Goal: Check status

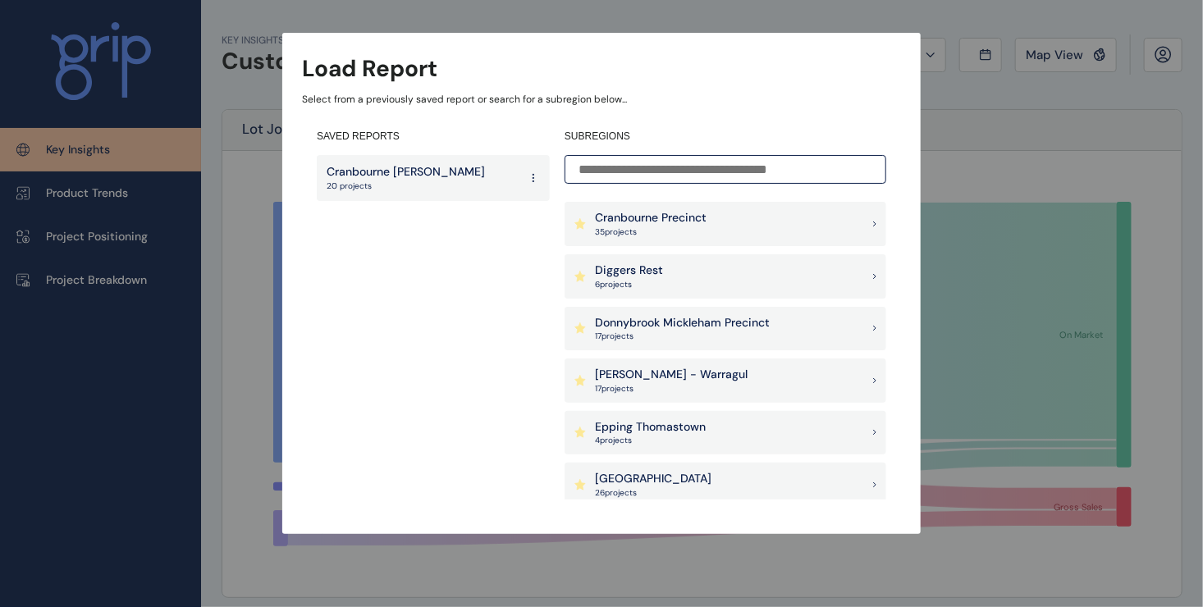
scroll to position [575, 0]
click at [703, 327] on p "17 project s" at bounding box center [682, 332] width 175 height 11
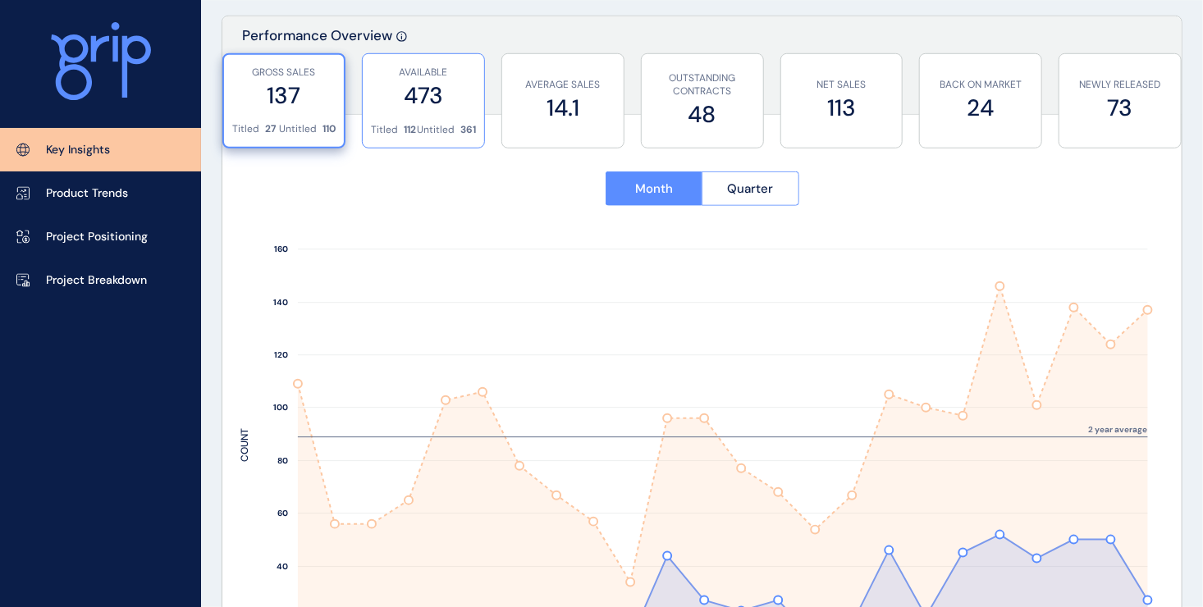
scroll to position [575, 0]
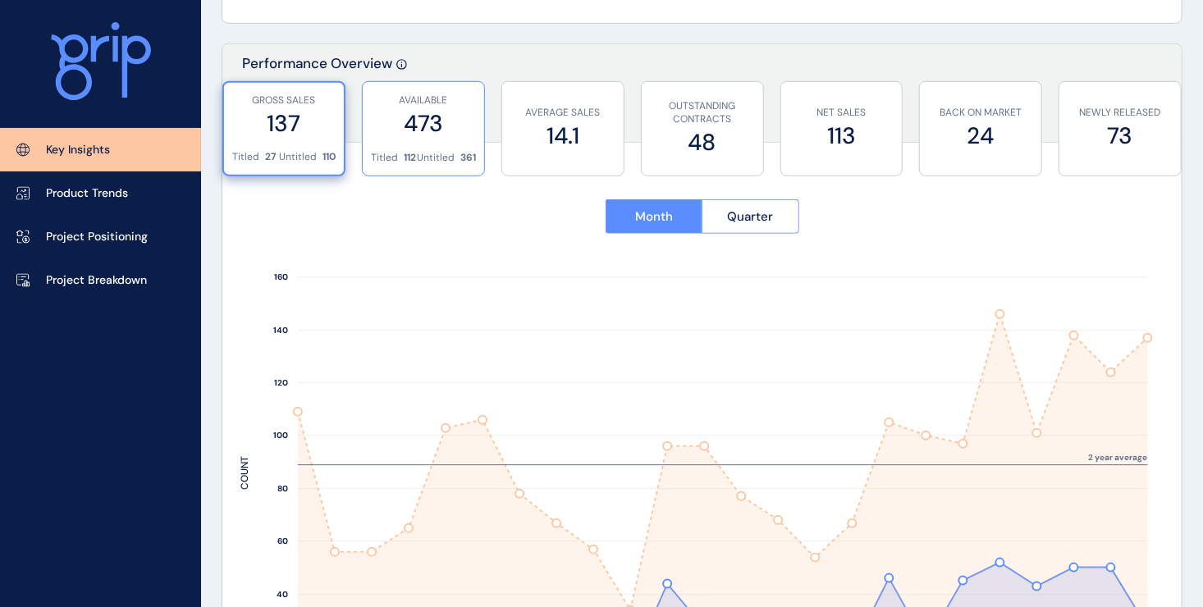
click at [411, 141] on div "AVAILABLE 473" at bounding box center [423, 116] width 105 height 69
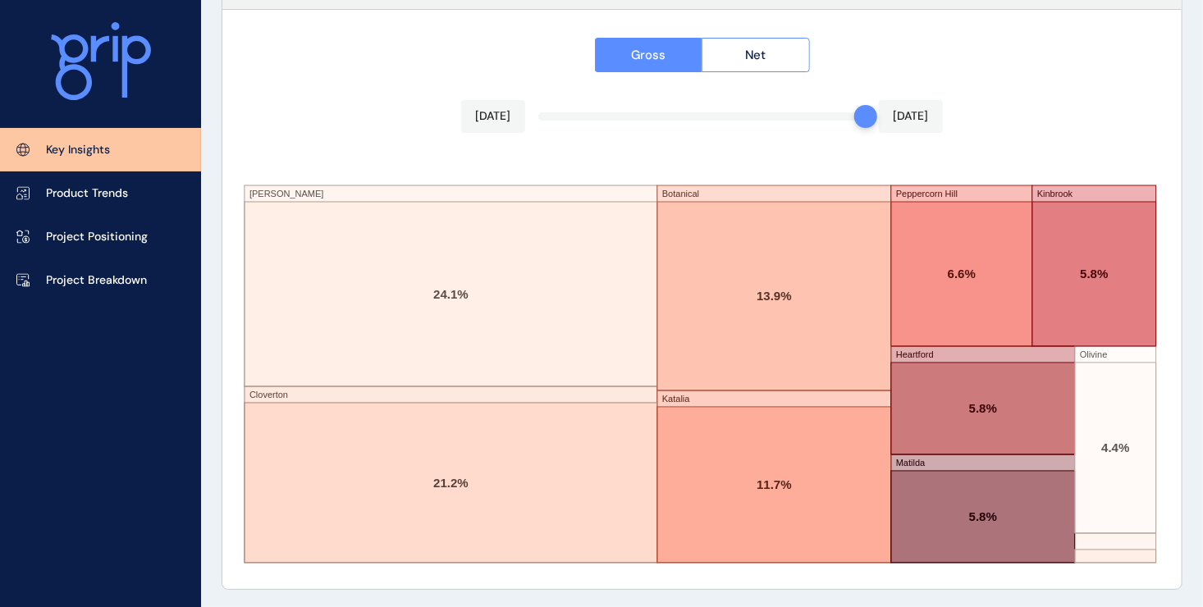
scroll to position [2846, 0]
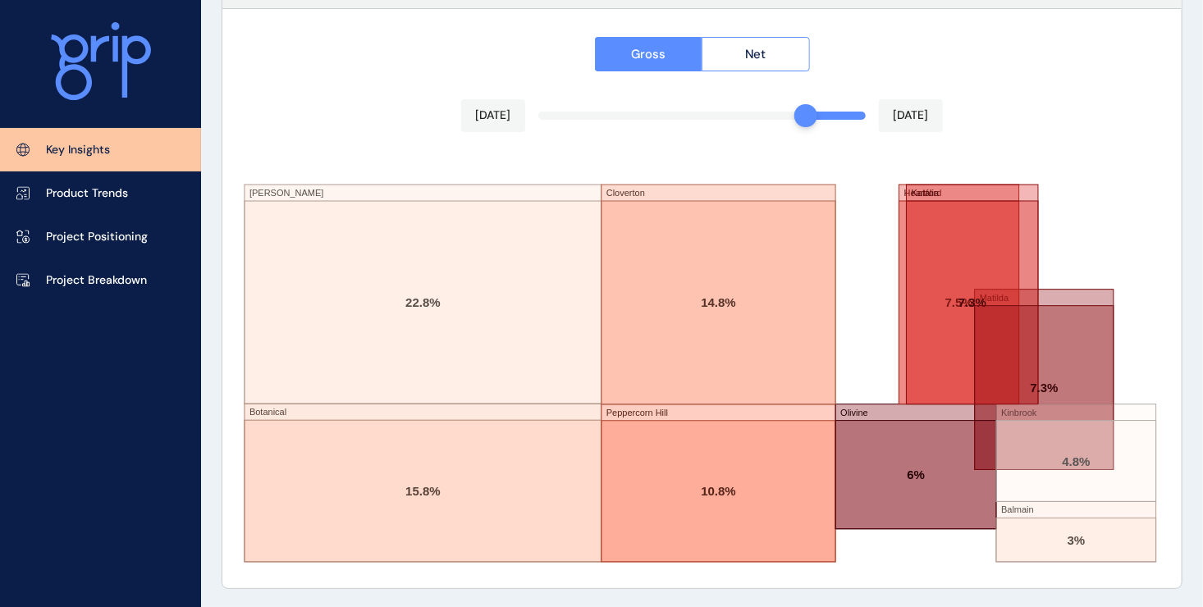
drag, startPoint x: 859, startPoint y: 117, endPoint x: 799, endPoint y: 118, distance: 60.7
click at [805, 117] on div at bounding box center [805, 115] width 23 height 23
